Goal: Transaction & Acquisition: Download file/media

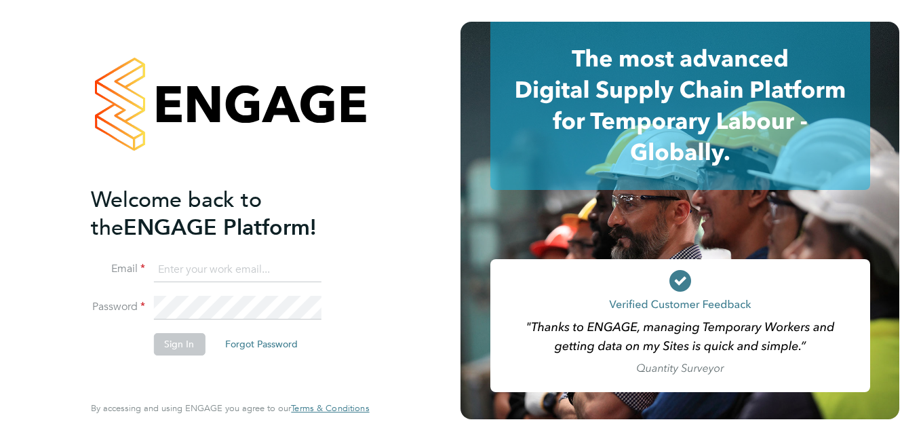
click at [238, 264] on input at bounding box center [237, 270] width 168 height 24
paste input "[EMAIL_ADDRESS][PERSON_NAME][DOMAIN_NAME]"
type input "[EMAIL_ADDRESS][PERSON_NAME][DOMAIN_NAME]"
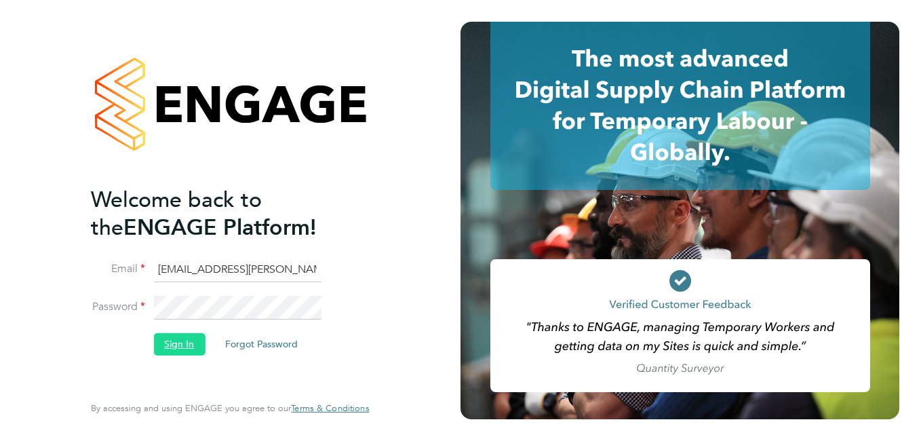
click at [184, 341] on button "Sign In" at bounding box center [179, 344] width 52 height 22
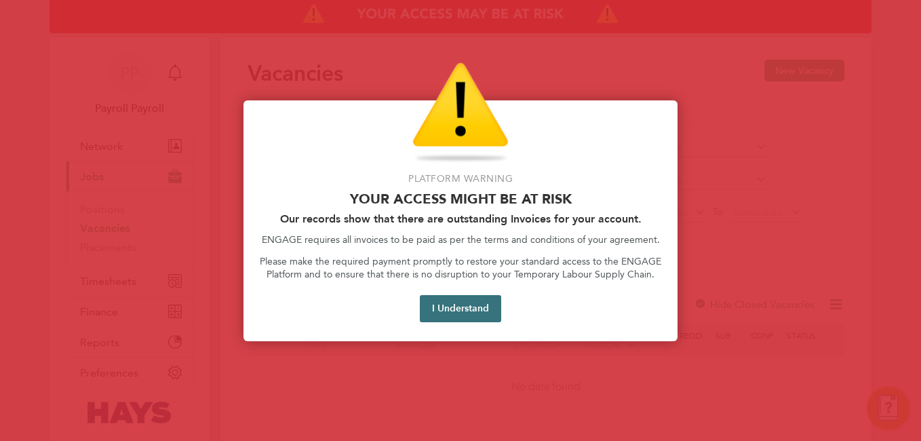
click at [458, 307] on button "I Understand" at bounding box center [460, 308] width 81 height 27
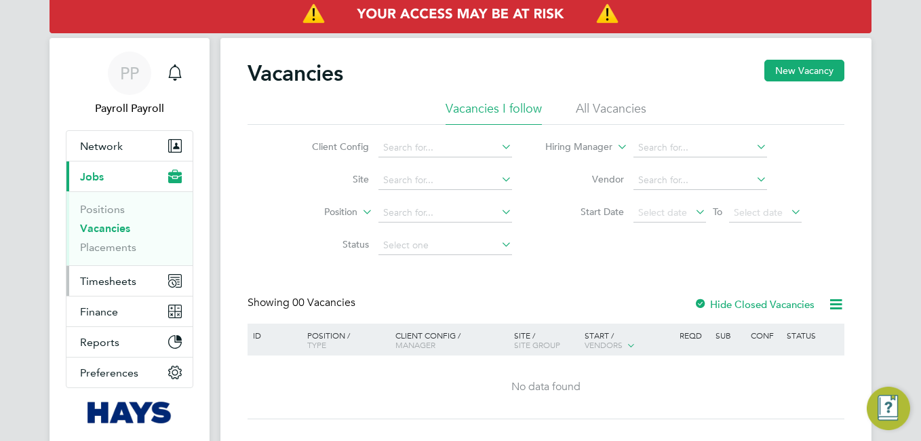
click at [125, 280] on span "Timesheets" at bounding box center [108, 281] width 56 height 13
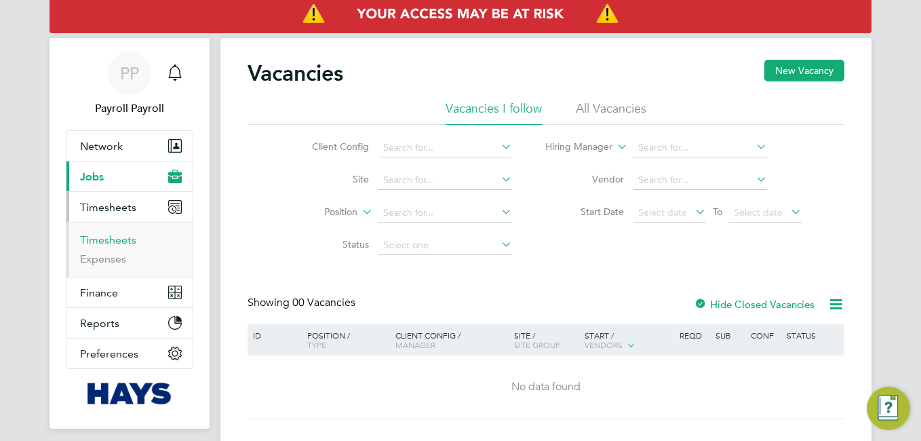
click at [122, 243] on link "Timesheets" at bounding box center [108, 239] width 56 height 13
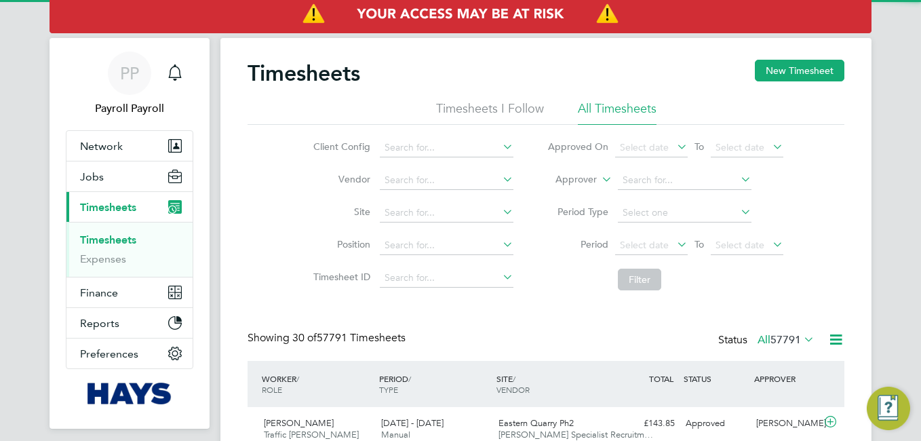
click at [599, 182] on icon at bounding box center [599, 176] width 0 height 12
click at [571, 212] on li "Approver" at bounding box center [563, 213] width 67 height 18
click at [571, 212] on label "Period Type" at bounding box center [578, 212] width 61 height 12
click at [596, 178] on label "Approver" at bounding box center [566, 180] width 61 height 14
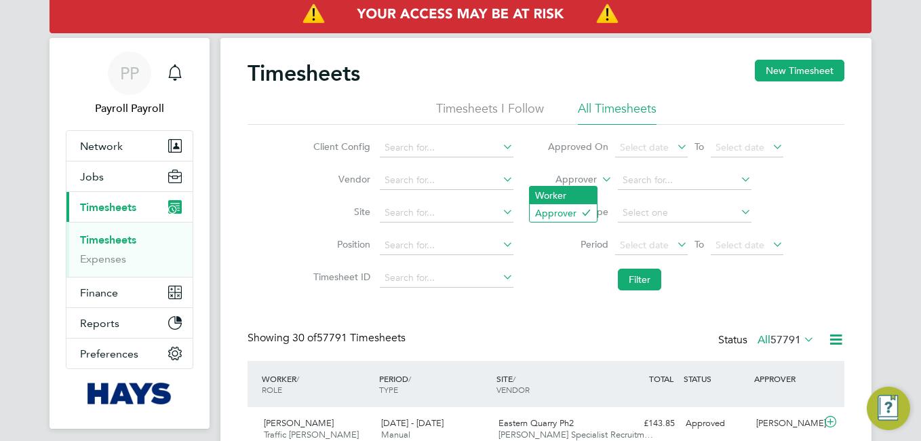
click at [561, 197] on li "Worker" at bounding box center [563, 196] width 67 height 18
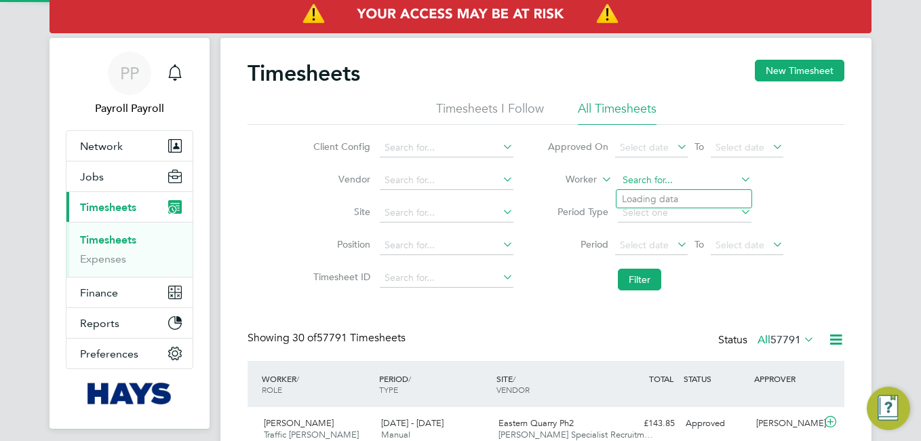
click at [660, 178] on input at bounding box center [685, 180] width 134 height 19
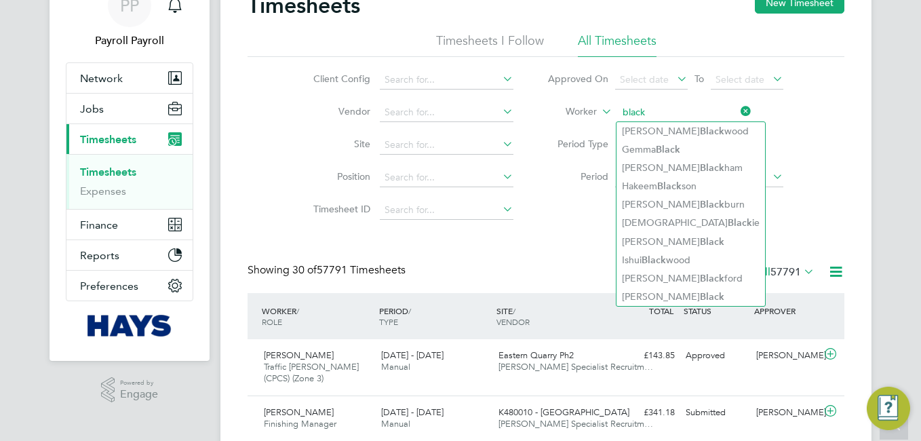
drag, startPoint x: 652, startPoint y: 113, endPoint x: 551, endPoint y: 114, distance: 101.1
click at [551, 114] on li "Worker black" at bounding box center [666, 112] width 270 height 33
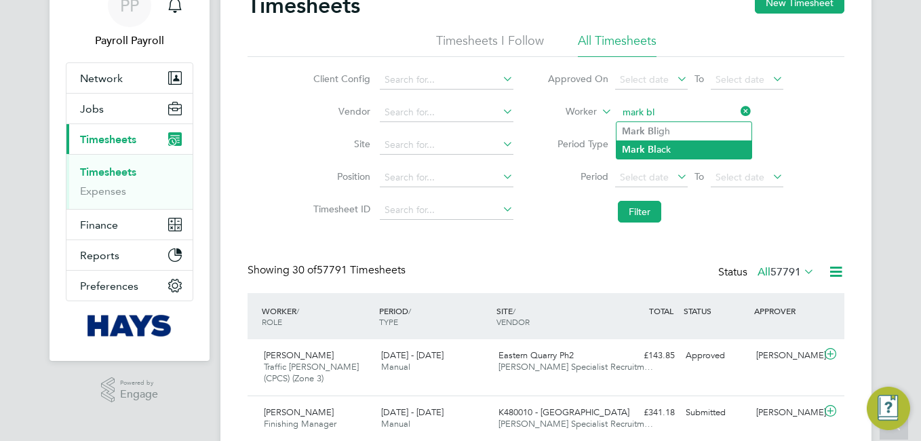
type input "mark bl"
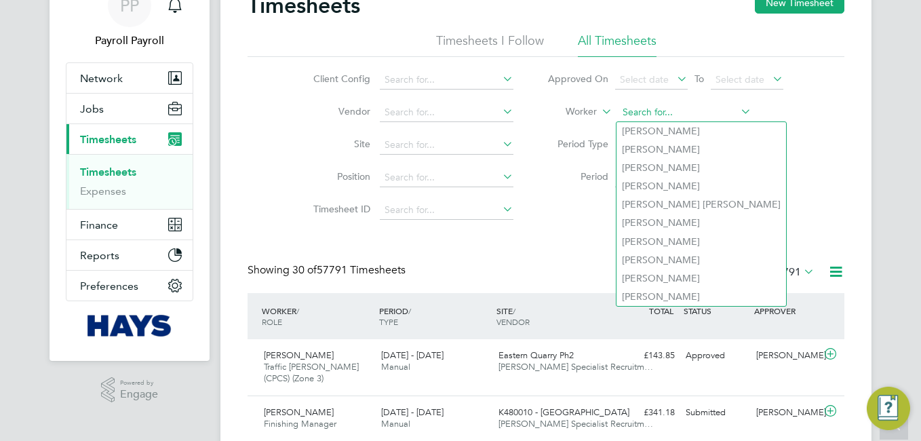
click at [637, 113] on input at bounding box center [685, 112] width 134 height 19
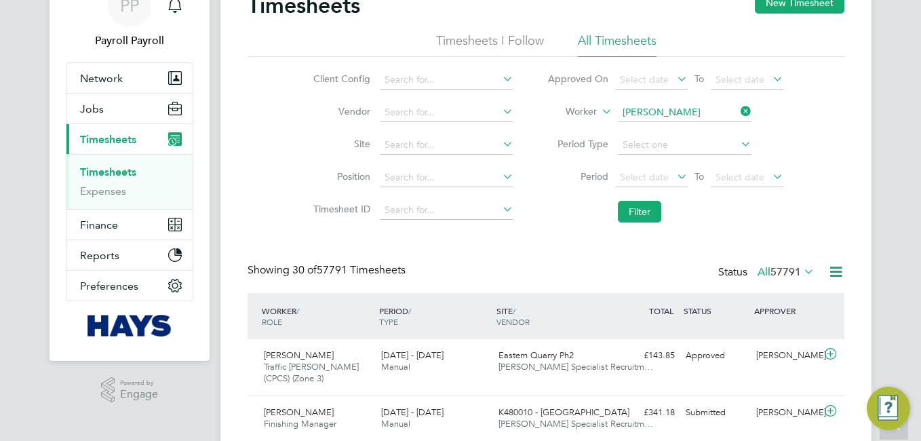
click at [650, 134] on b "Black" at bounding box center [660, 132] width 24 height 12
type input "Mark Black"
click at [643, 214] on button "Filter" at bounding box center [639, 212] width 43 height 22
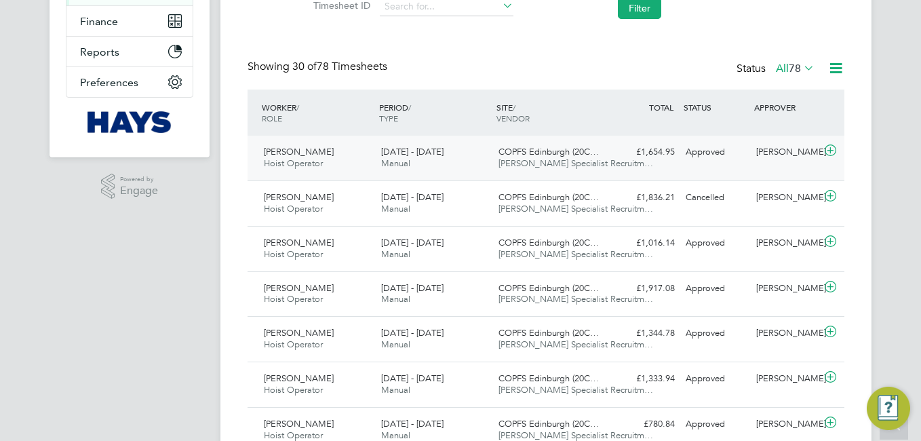
click at [401, 157] on span "23 - 29 Aug 2025" at bounding box center [412, 152] width 62 height 12
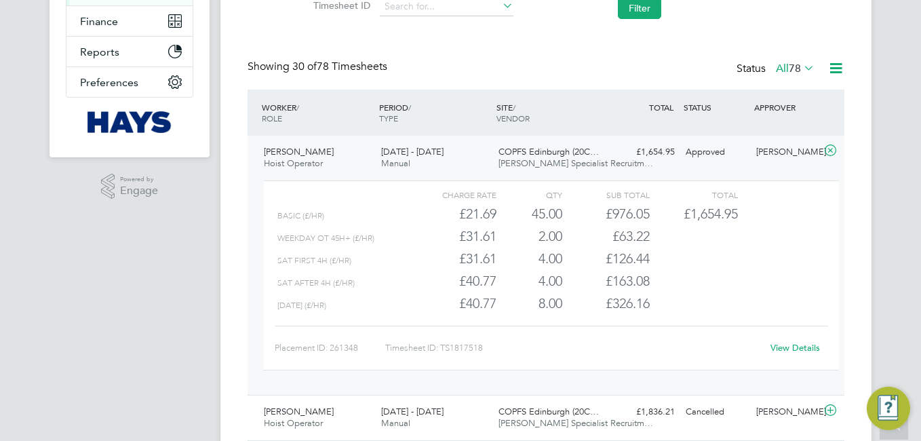
click at [799, 352] on link "View Details" at bounding box center [796, 348] width 50 height 12
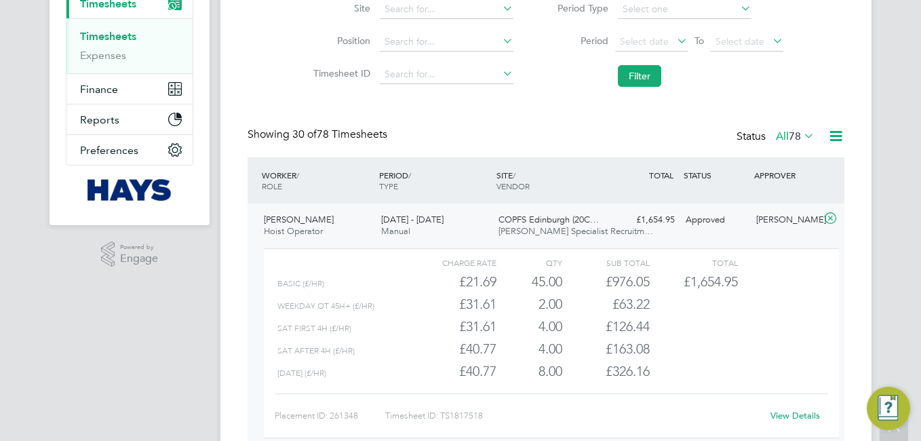
scroll to position [407, 0]
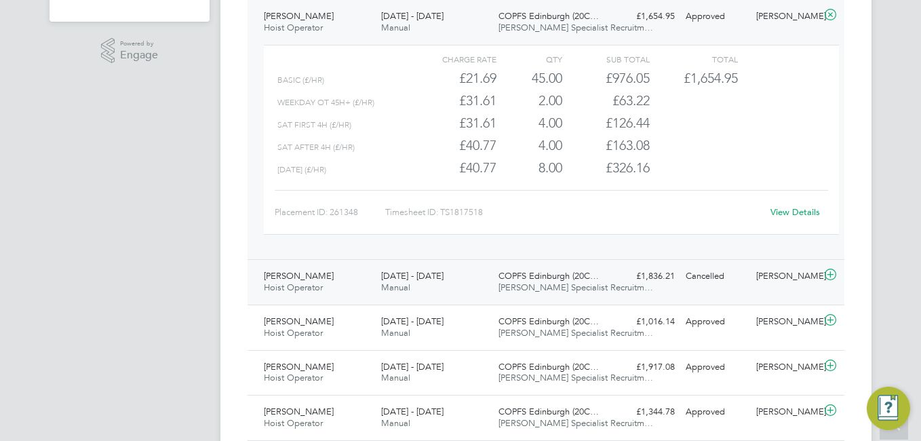
click at [670, 277] on div "£1,836.21 Cancelled" at bounding box center [645, 276] width 71 height 22
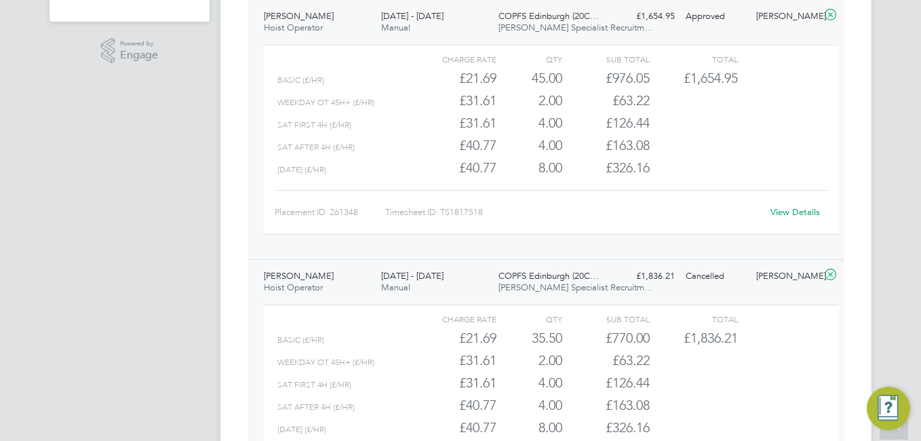
scroll to position [611, 0]
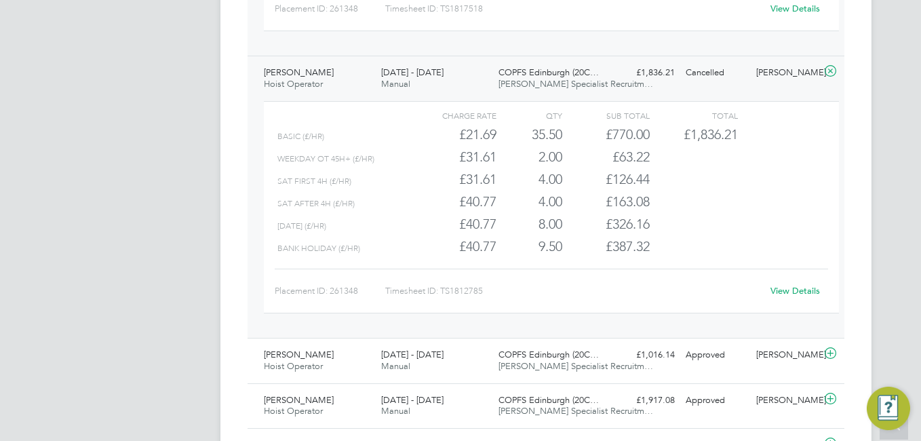
click at [808, 288] on link "View Details" at bounding box center [796, 291] width 50 height 12
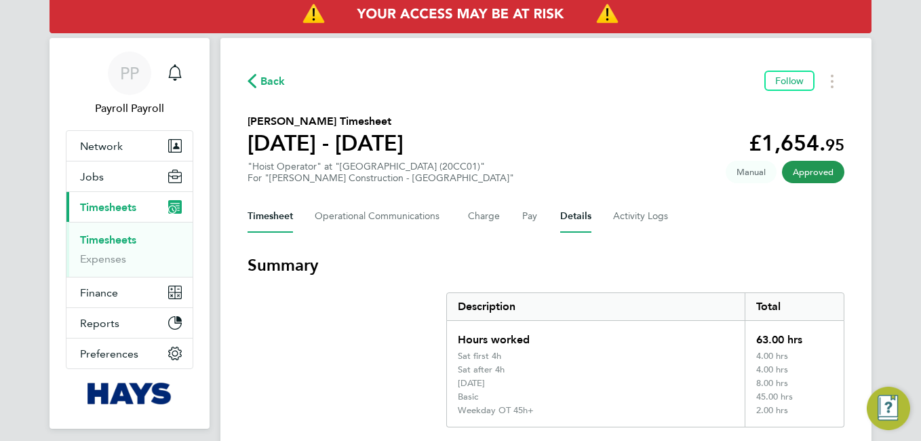
click at [564, 214] on button "Details" at bounding box center [575, 216] width 31 height 33
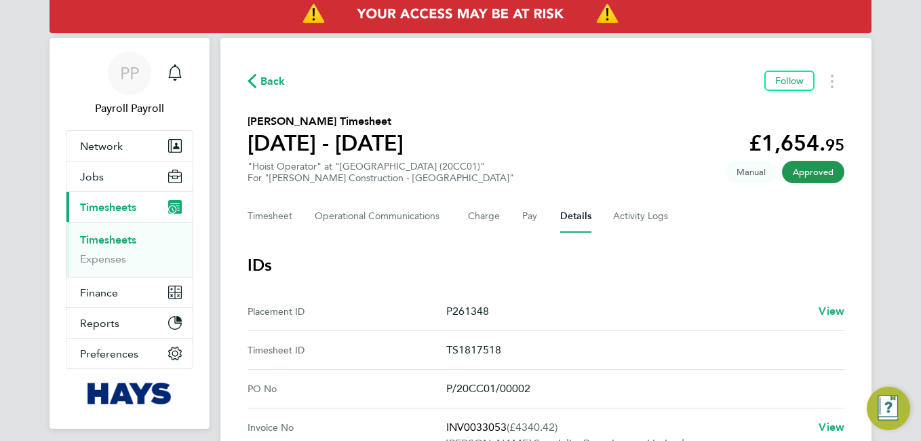
scroll to position [136, 0]
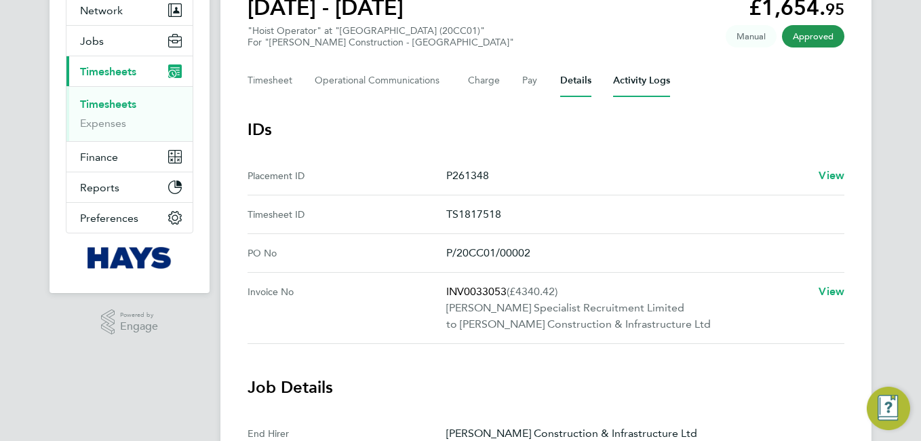
click at [636, 73] on Logs-tab "Activity Logs" at bounding box center [641, 80] width 57 height 33
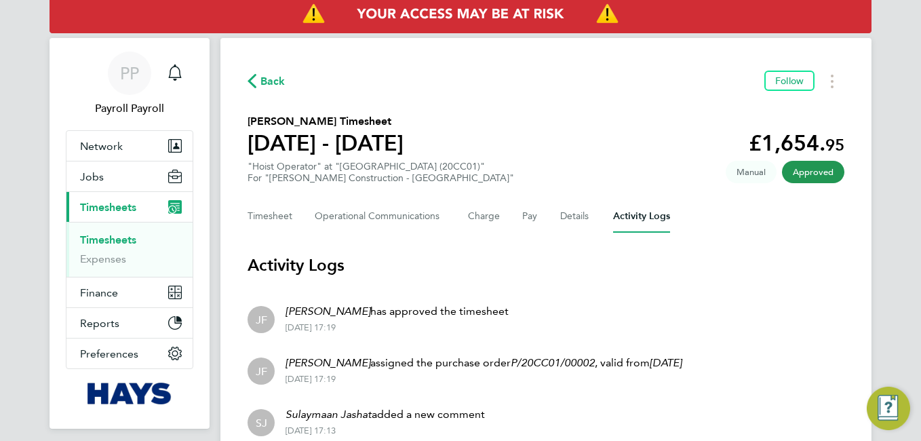
scroll to position [164, 0]
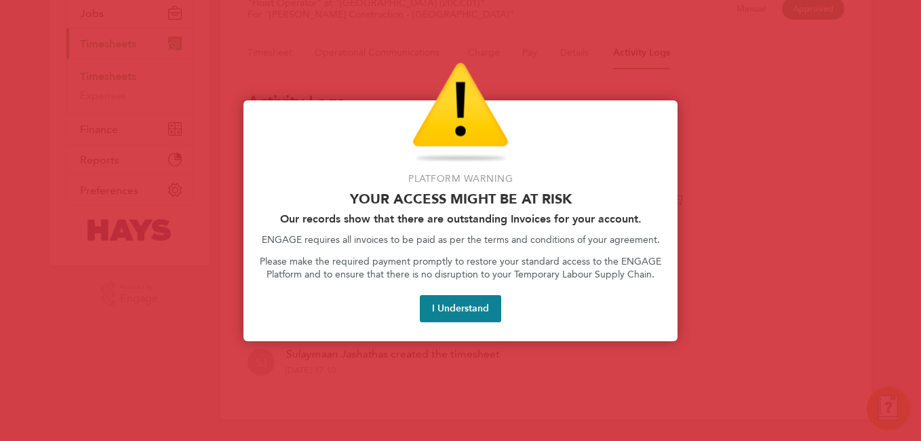
click at [524, 360] on div at bounding box center [460, 220] width 921 height 441
click at [480, 306] on button "I Understand" at bounding box center [460, 308] width 81 height 27
click at [434, 307] on button "I Understand" at bounding box center [460, 308] width 81 height 27
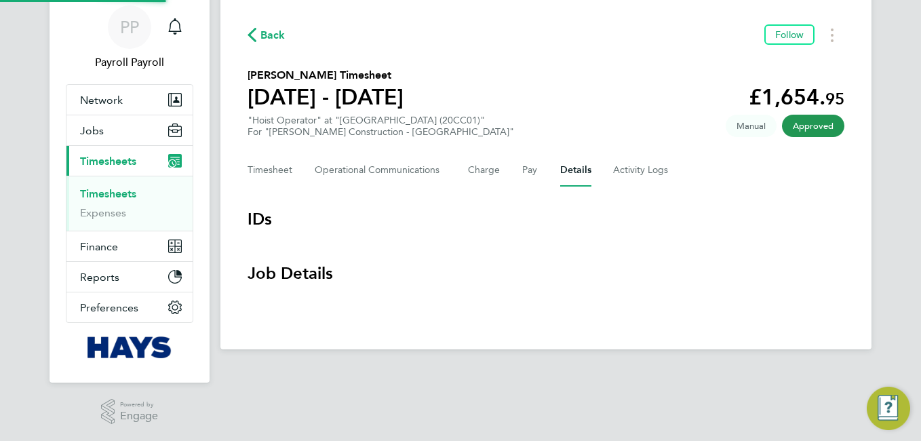
scroll to position [46, 0]
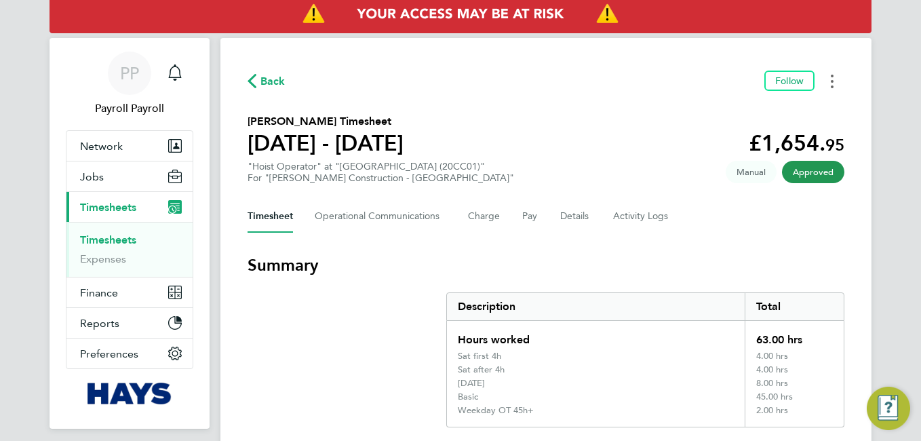
click at [835, 81] on button "Timesheets Menu" at bounding box center [832, 81] width 24 height 21
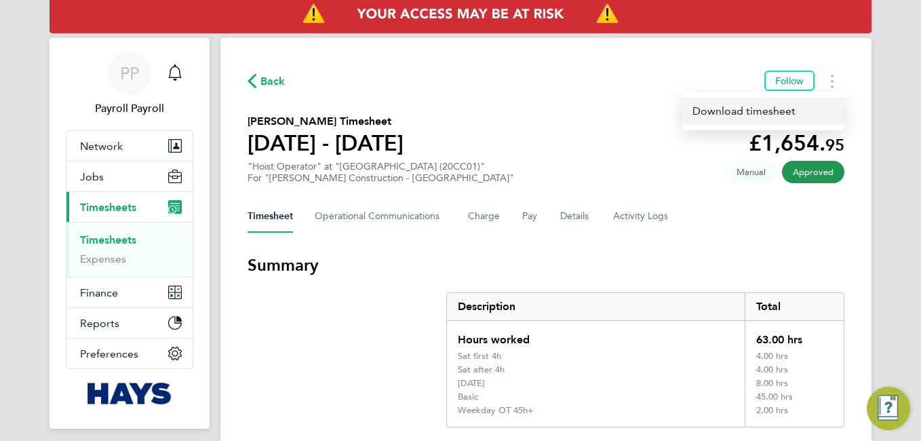
click at [752, 112] on link "Download timesheet" at bounding box center [763, 111] width 163 height 27
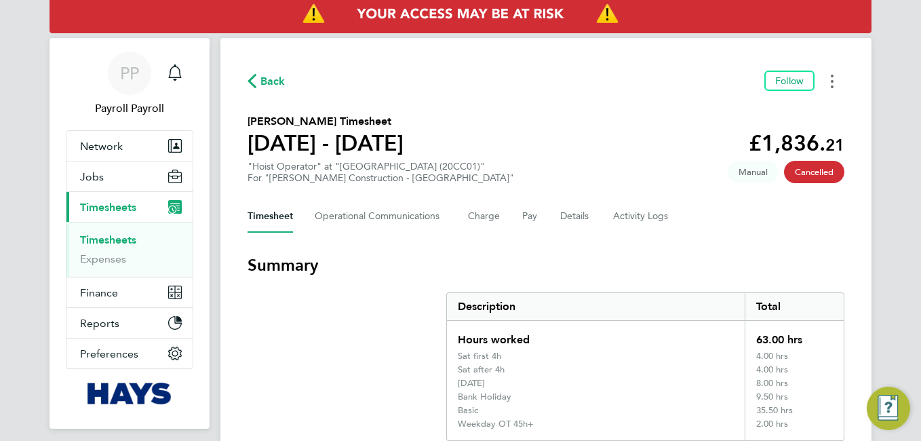
click at [832, 81] on circle "Timesheets Menu" at bounding box center [832, 81] width 3 height 3
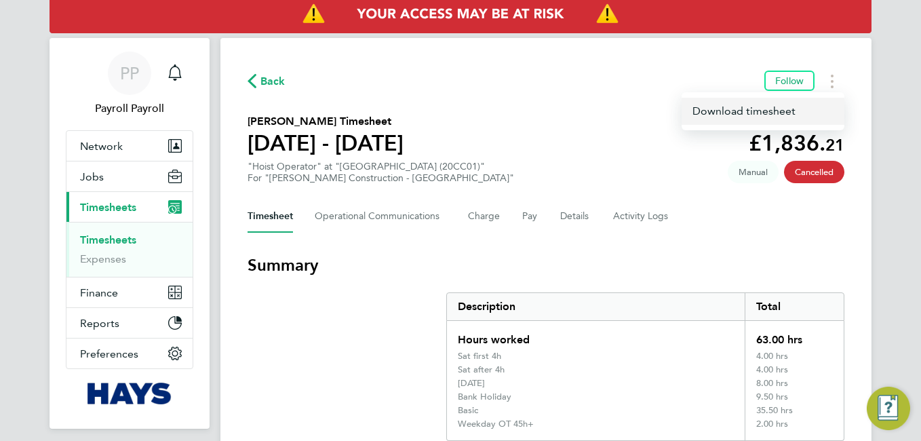
click at [765, 117] on link "Download timesheet" at bounding box center [763, 111] width 163 height 27
